Goal: Check status: Check status

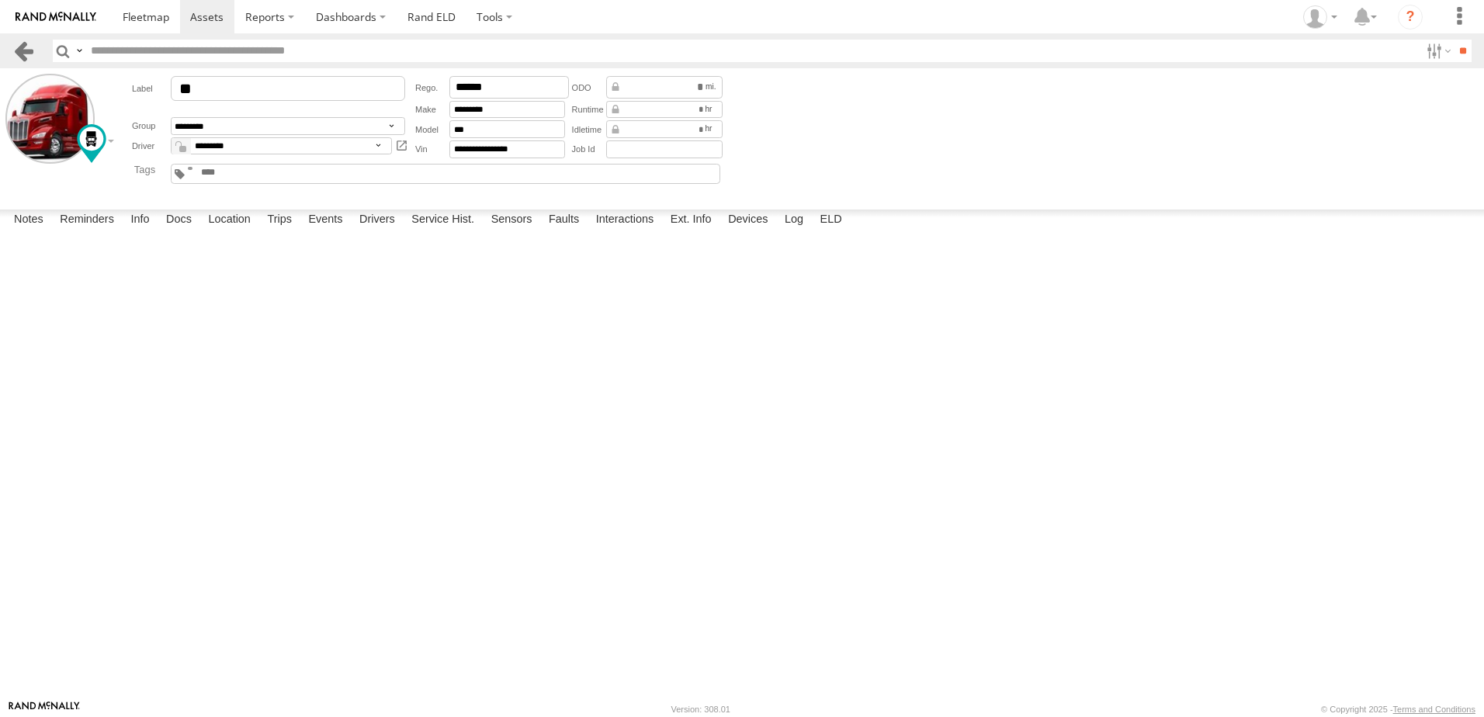
click at [27, 48] on link at bounding box center [23, 51] width 23 height 23
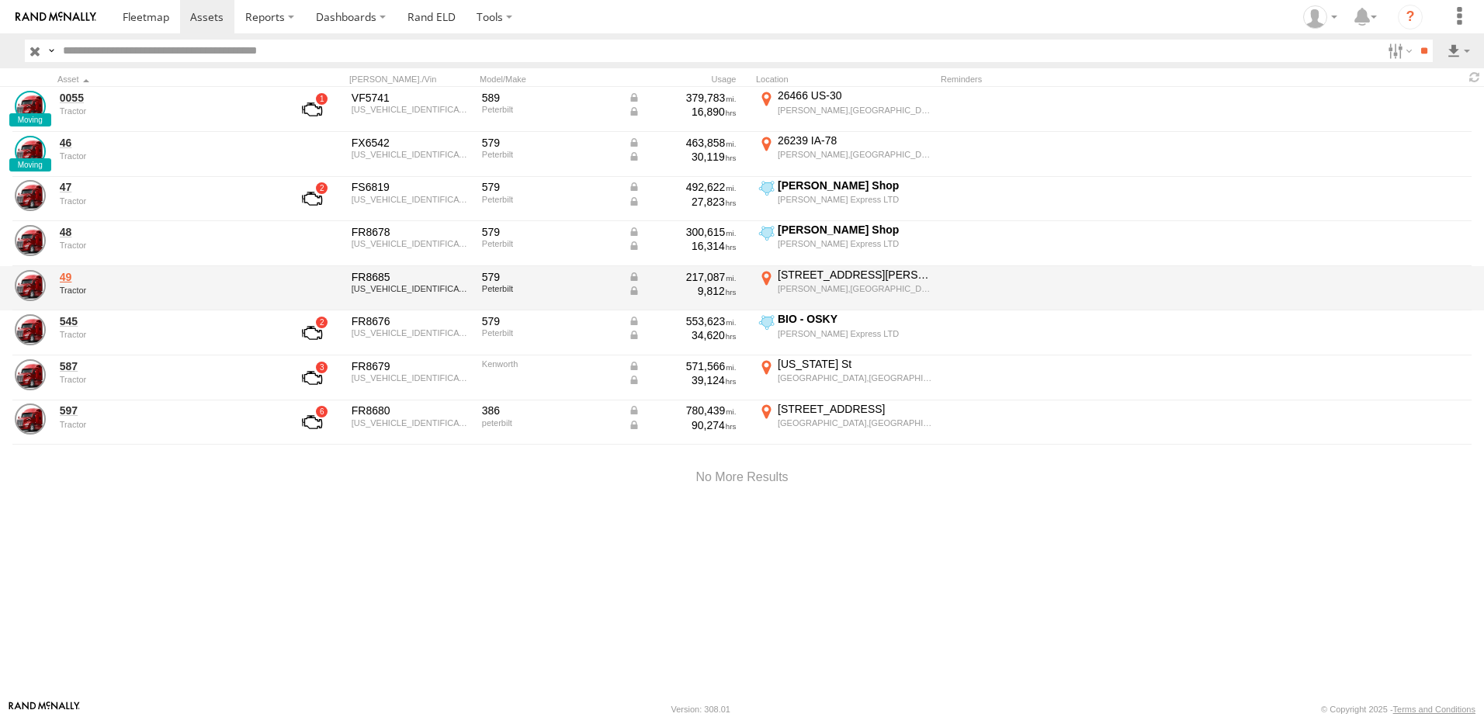
click at [68, 275] on link "49" at bounding box center [166, 277] width 213 height 14
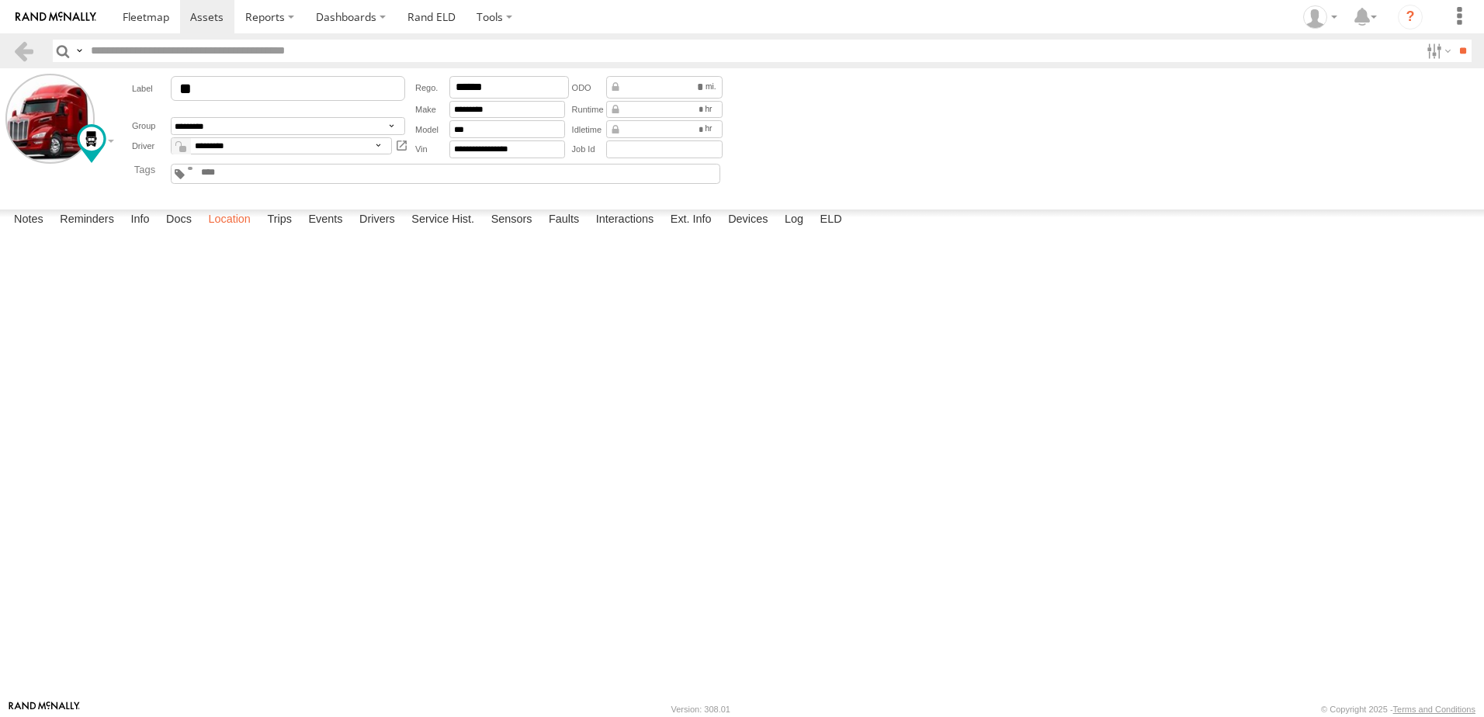
click at [230, 231] on label "Location" at bounding box center [229, 221] width 58 height 22
click at [326, 231] on label "Events" at bounding box center [325, 221] width 50 height 22
click at [25, 44] on link at bounding box center [23, 51] width 23 height 23
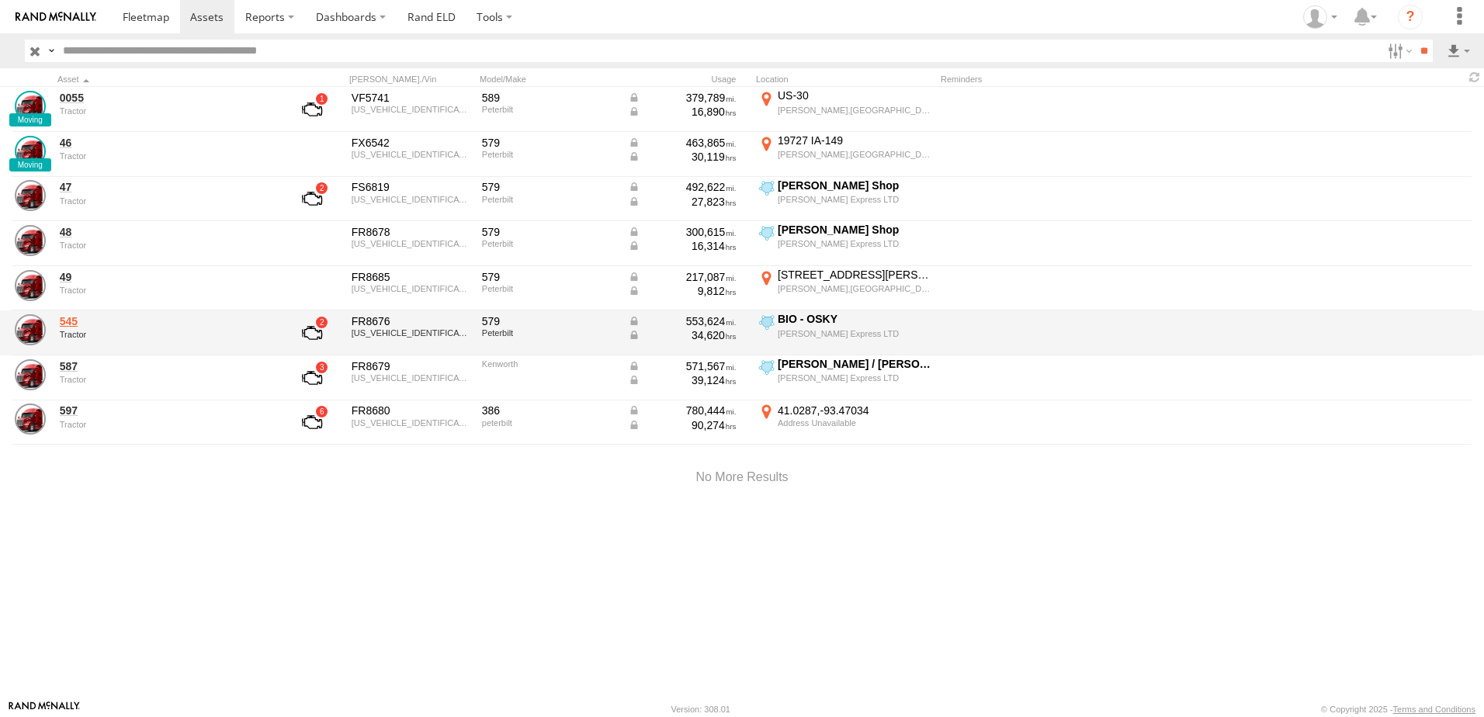
click at [78, 324] on link "545" at bounding box center [166, 321] width 213 height 14
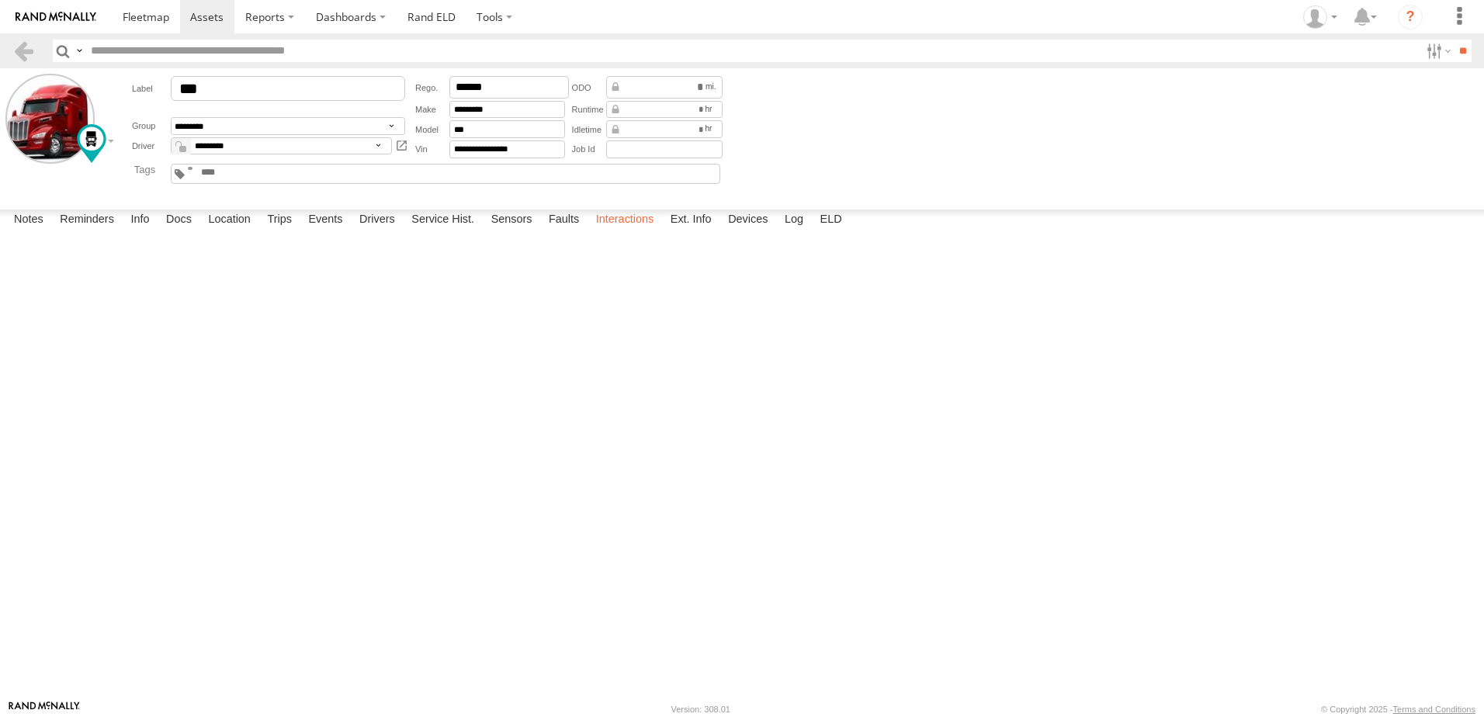
click at [609, 231] on label "Interactions" at bounding box center [625, 221] width 74 height 22
click at [234, 231] on label "Location" at bounding box center [229, 221] width 58 height 22
click at [20, 43] on link at bounding box center [23, 51] width 23 height 23
